Goal: Find specific page/section: Find specific page/section

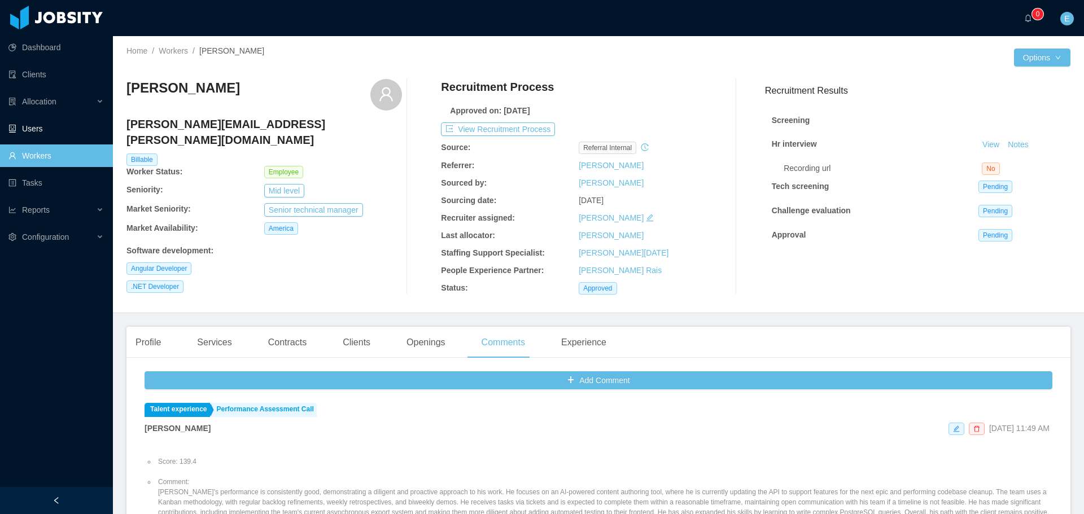
scroll to position [113, 0]
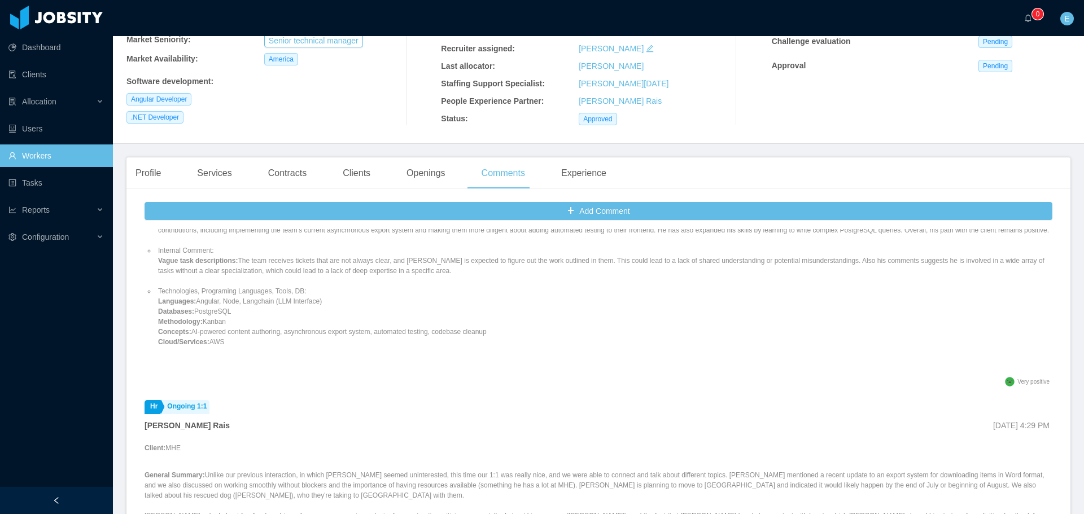
drag, startPoint x: 34, startPoint y: 151, endPoint x: 80, endPoint y: 167, distance: 48.9
click at [34, 151] on link "Workers" at bounding box center [55, 156] width 95 height 23
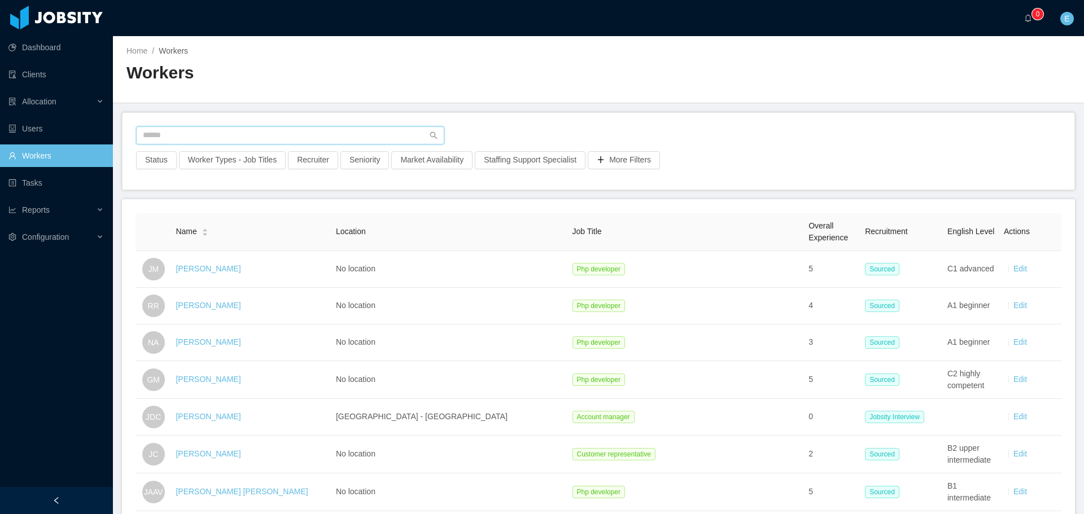
click at [192, 138] on input "text" at bounding box center [290, 135] width 308 height 18
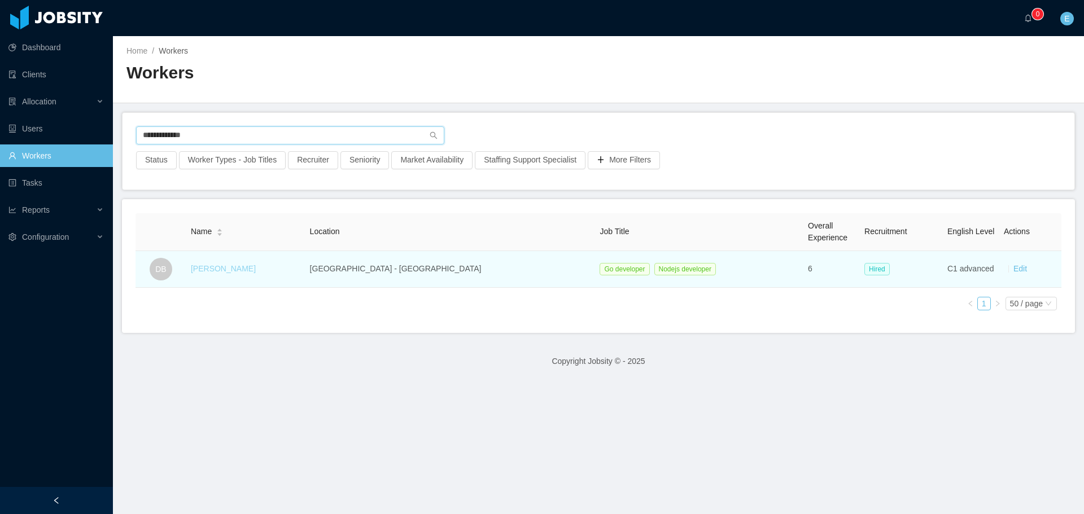
type input "**********"
click at [239, 272] on link "[PERSON_NAME]" at bounding box center [223, 268] width 65 height 9
